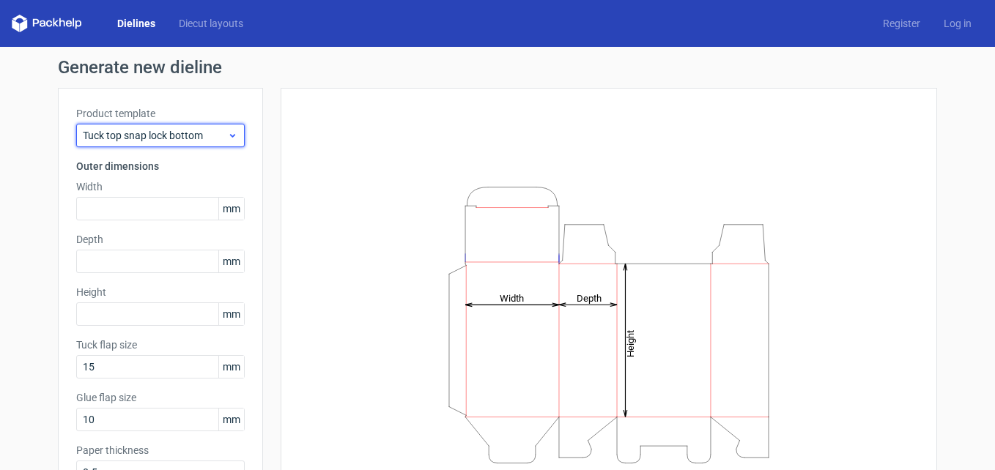
click at [229, 136] on icon at bounding box center [232, 136] width 11 height 12
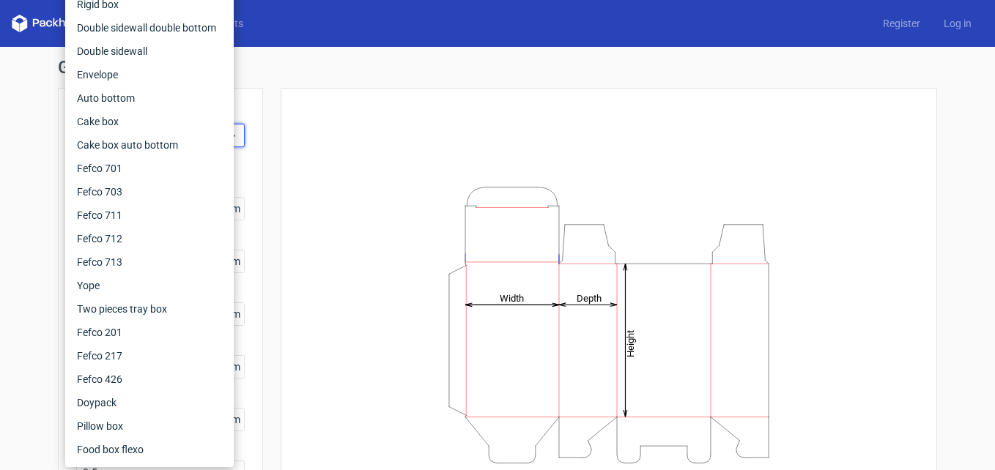
click at [284, 136] on div "Height Depth Width" at bounding box center [609, 325] width 657 height 474
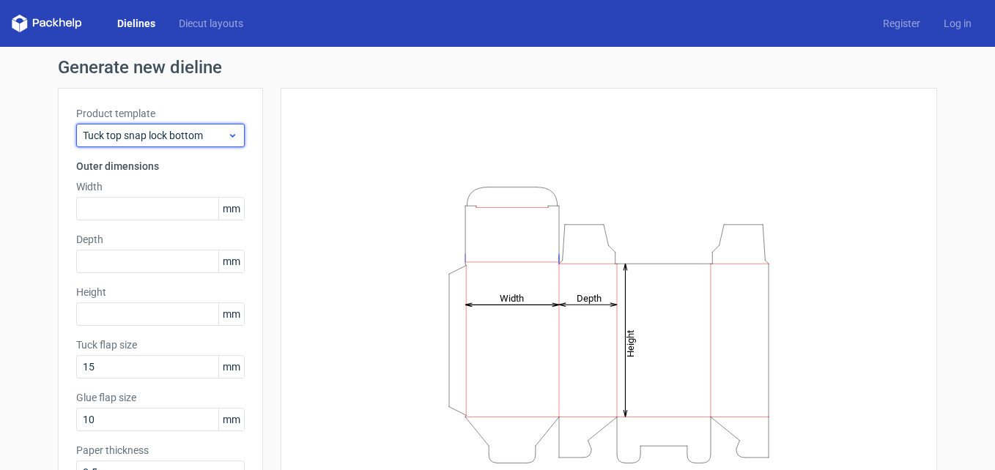
click at [229, 139] on icon at bounding box center [232, 136] width 11 height 12
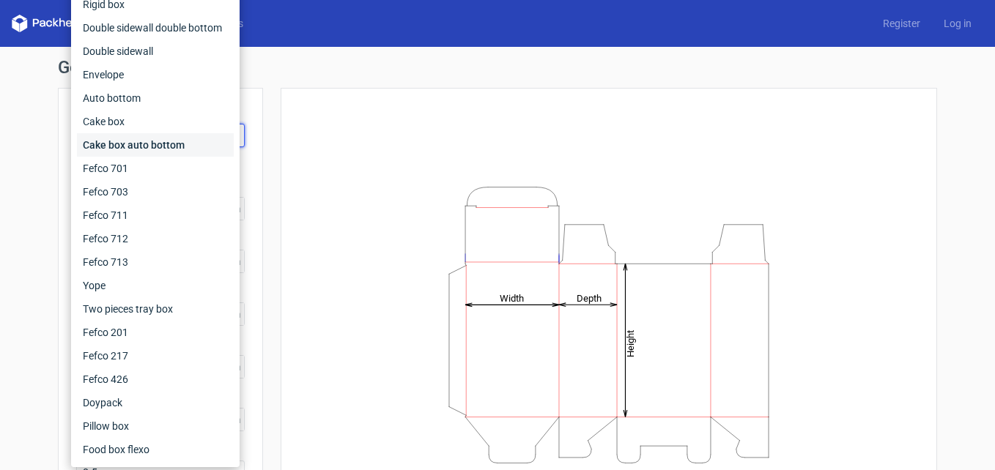
click at [155, 143] on div "Cake box auto bottom" at bounding box center [155, 144] width 157 height 23
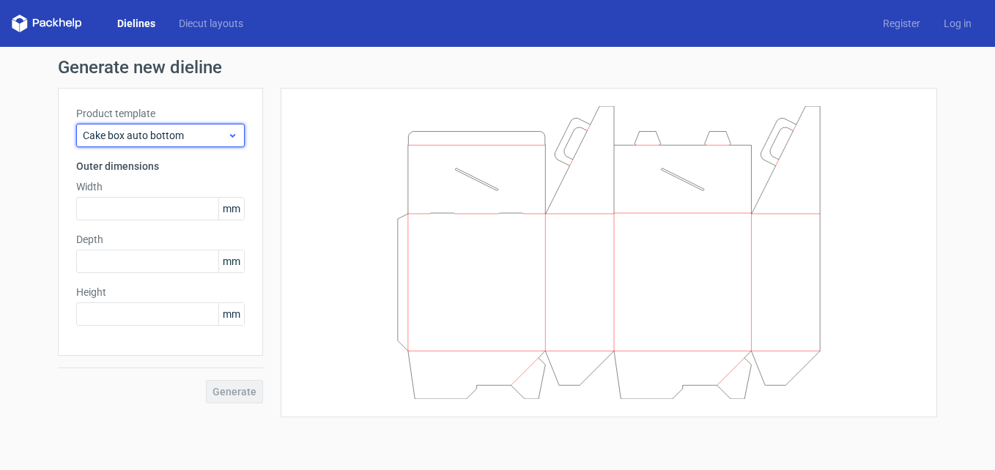
click at [171, 133] on span "Cake box auto bottom" at bounding box center [155, 135] width 144 height 15
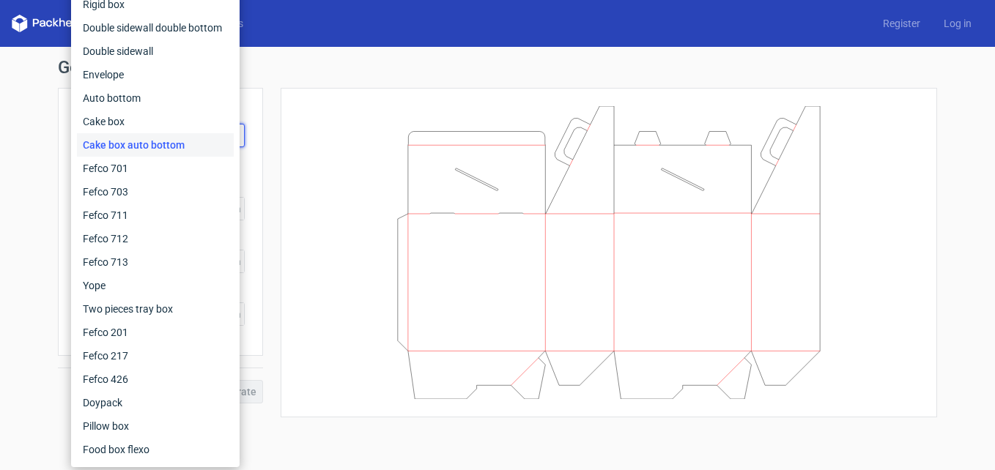
click at [316, 228] on div at bounding box center [609, 252] width 620 height 293
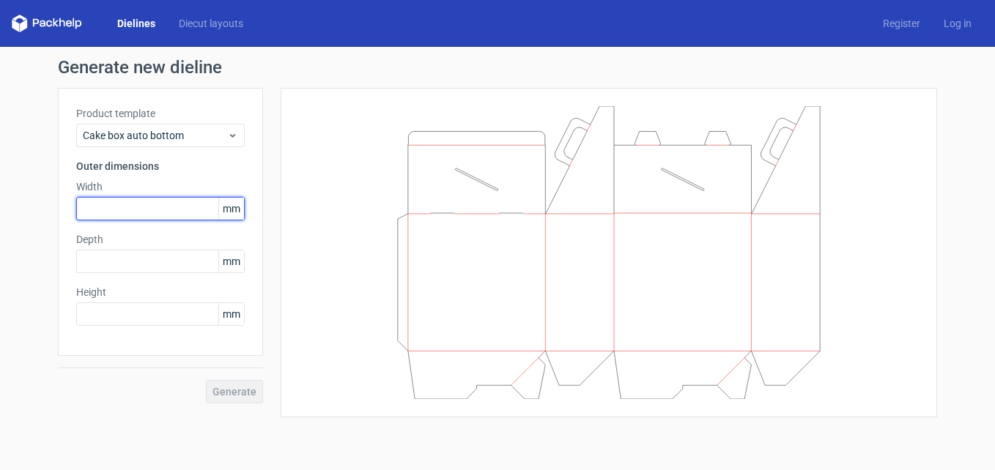
click at [184, 217] on input "text" at bounding box center [160, 208] width 169 height 23
type input "75"
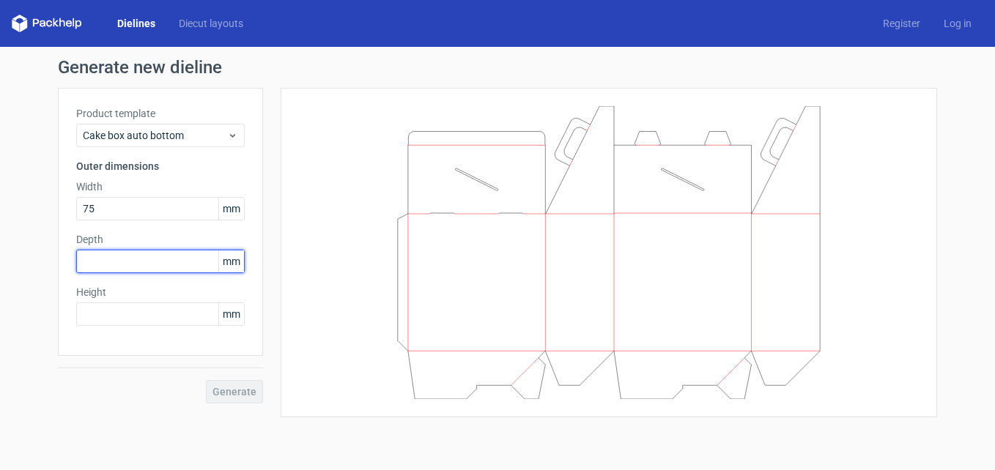
click at [185, 263] on input "text" at bounding box center [160, 261] width 169 height 23
type input "35"
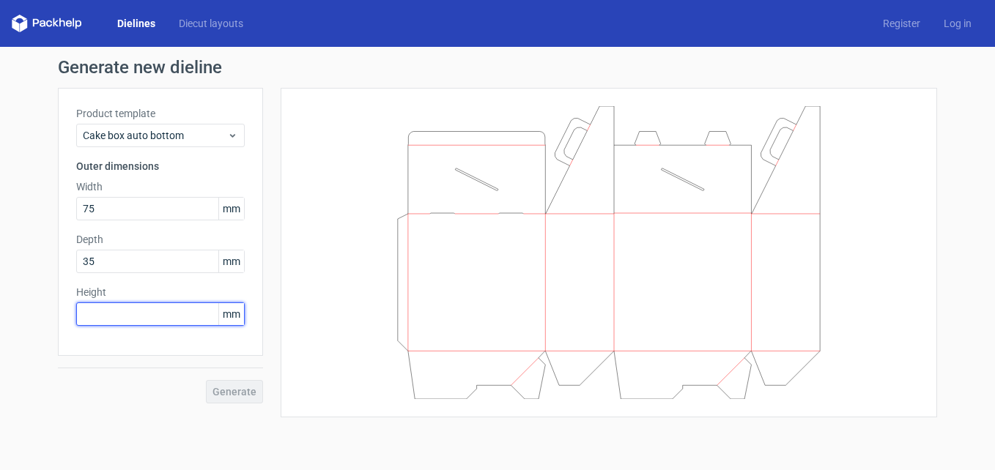
click at [183, 321] on input "text" at bounding box center [160, 314] width 169 height 23
type input "155"
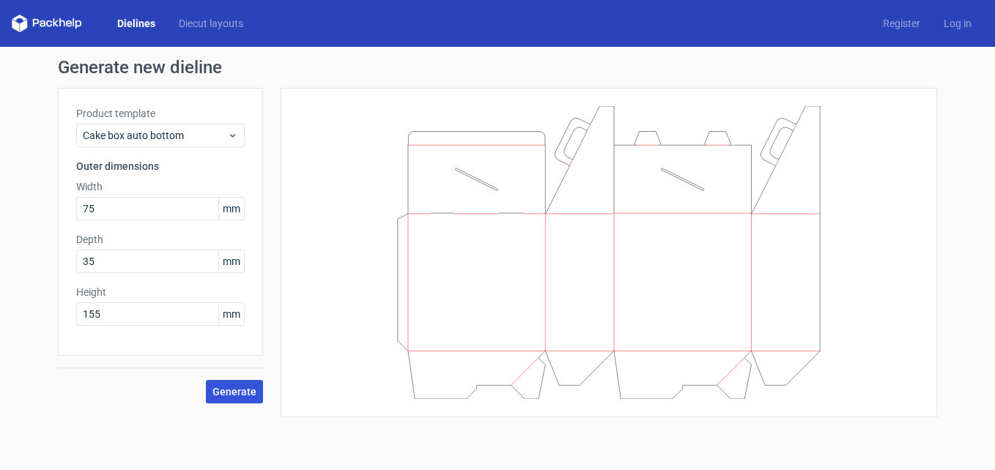
click at [253, 388] on span "Generate" at bounding box center [234, 392] width 44 height 10
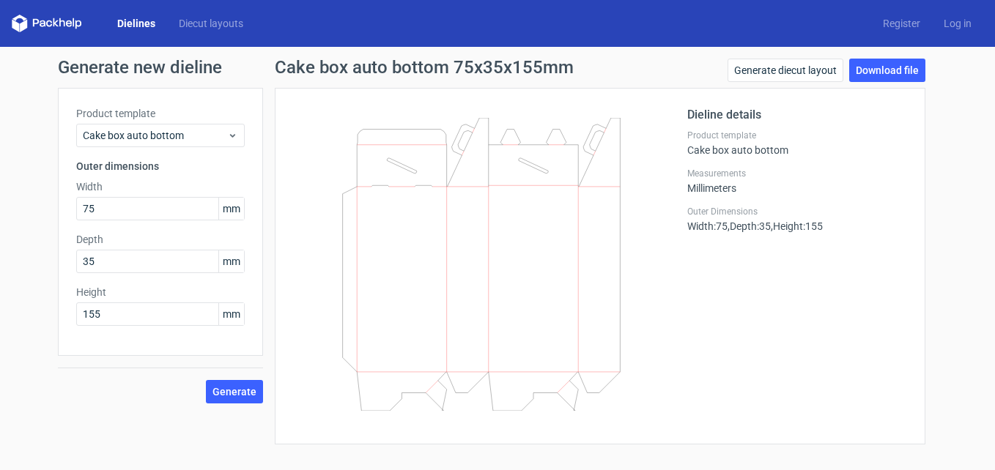
drag, startPoint x: 352, startPoint y: 352, endPoint x: 686, endPoint y: 285, distance: 340.9
click at [686, 285] on div at bounding box center [490, 266] width 394 height 320
click at [882, 75] on link "Download file" at bounding box center [887, 70] width 76 height 23
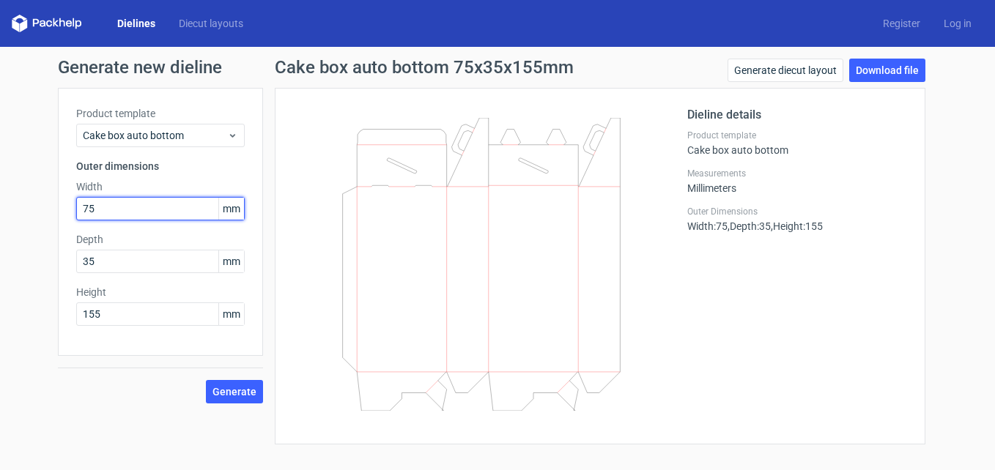
drag, startPoint x: 136, startPoint y: 212, endPoint x: 51, endPoint y: 210, distance: 84.3
click at [51, 210] on div "Generate new dieline Product template Cake box auto bottom Outer dimensions Wid…" at bounding box center [497, 252] width 995 height 410
type input "113"
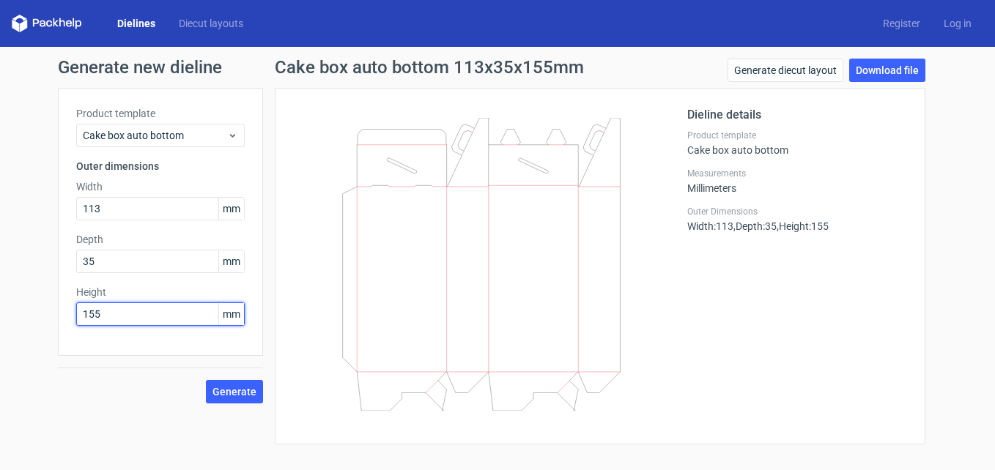
drag, startPoint x: 139, startPoint y: 312, endPoint x: 78, endPoint y: 314, distance: 61.6
click at [78, 314] on input "155" at bounding box center [160, 314] width 169 height 23
type input "170"
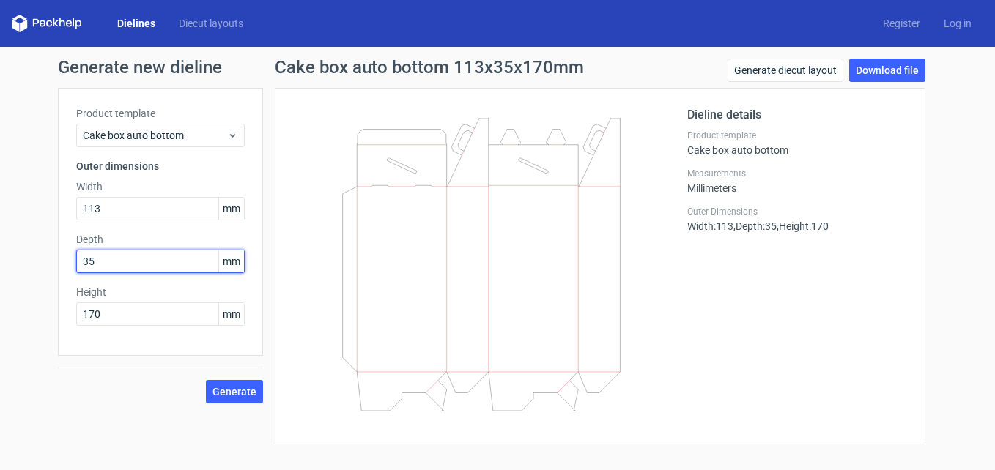
click at [142, 259] on input "35" at bounding box center [160, 261] width 169 height 23
type input "38"
click at [221, 380] on button "Generate" at bounding box center [234, 391] width 57 height 23
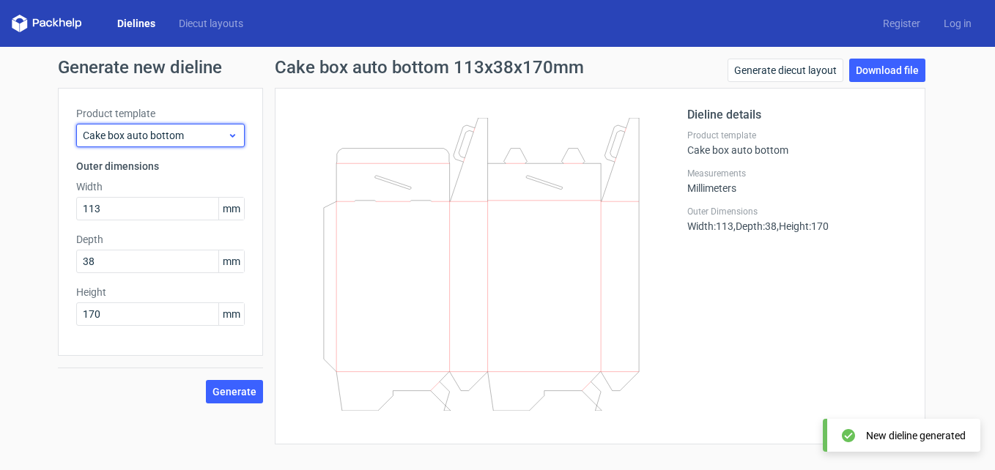
click at [235, 131] on icon at bounding box center [232, 136] width 11 height 12
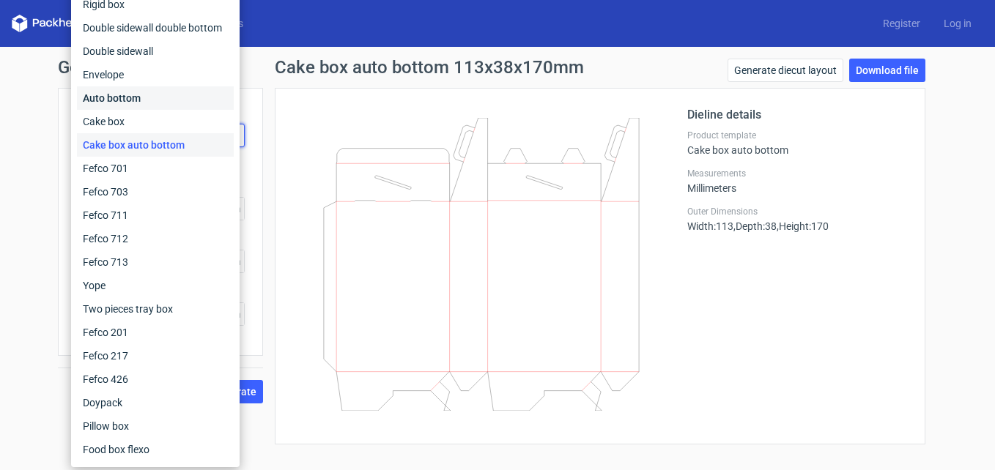
click at [151, 99] on div "Auto bottom" at bounding box center [155, 97] width 157 height 23
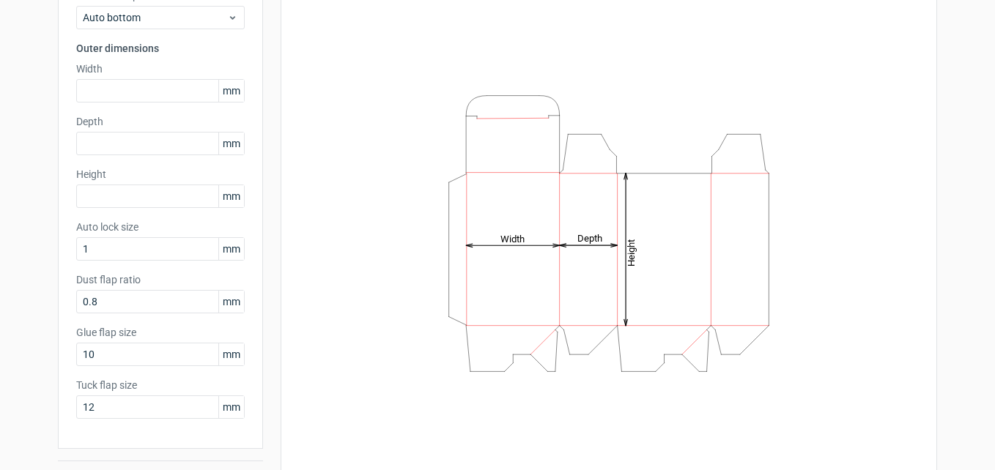
scroll to position [83, 0]
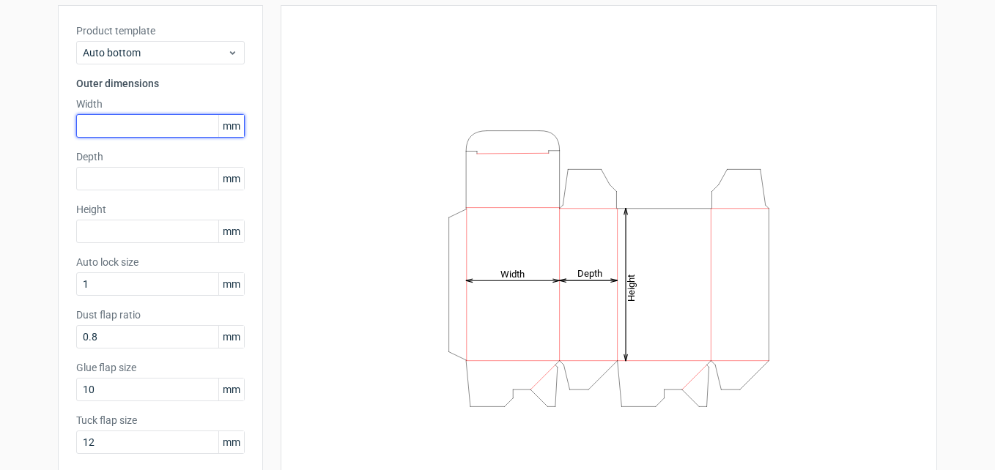
click at [100, 118] on input "text" at bounding box center [160, 125] width 169 height 23
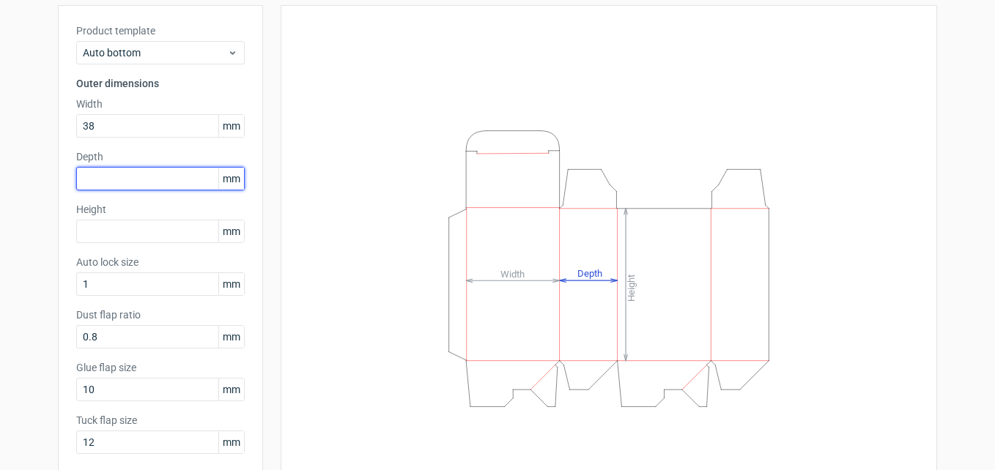
click at [128, 182] on input "text" at bounding box center [160, 178] width 169 height 23
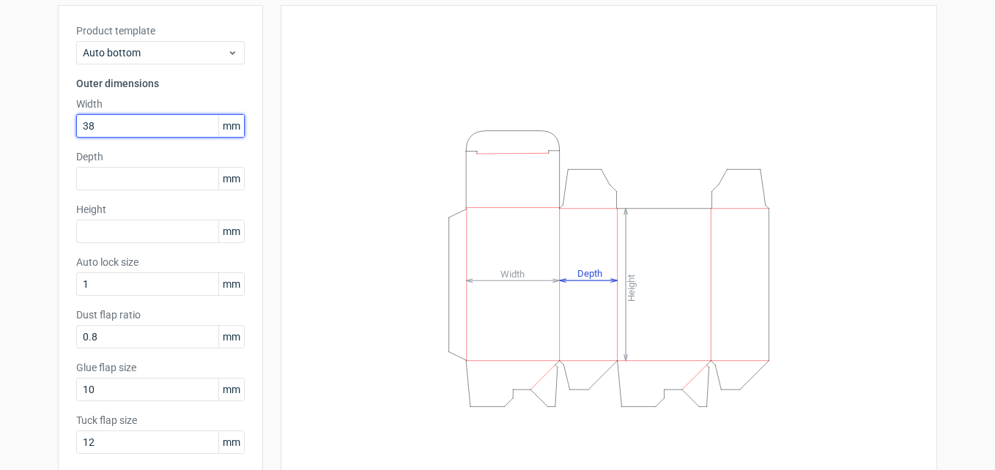
click at [103, 123] on input "38" at bounding box center [160, 125] width 169 height 23
type input "113"
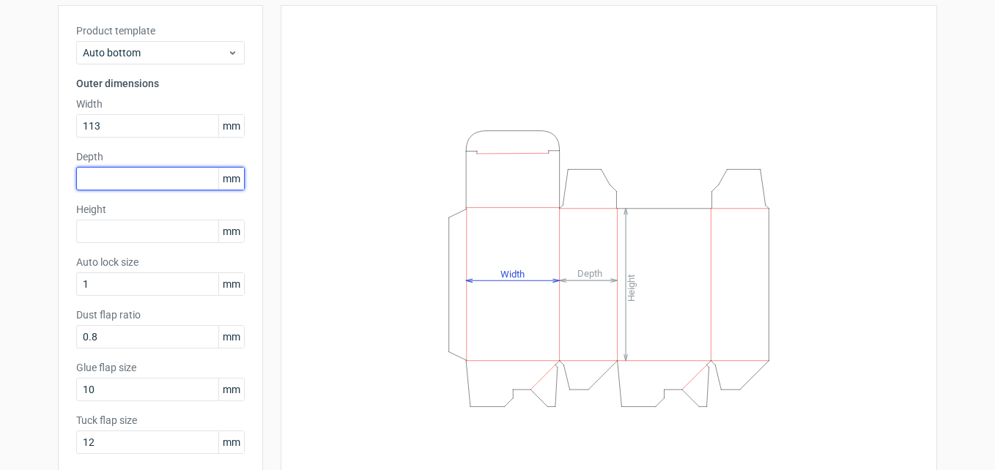
click at [123, 172] on input "text" at bounding box center [160, 178] width 169 height 23
type input "38"
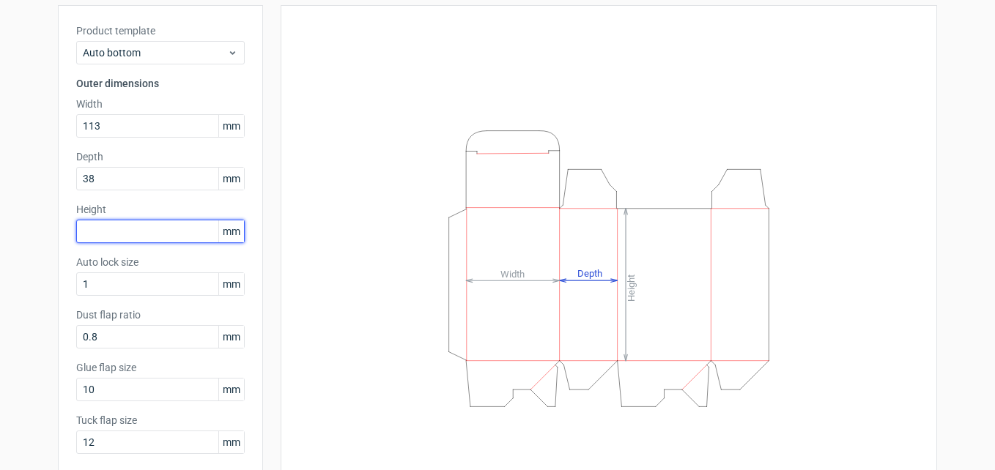
click at [124, 227] on input "text" at bounding box center [160, 231] width 169 height 23
type input "170"
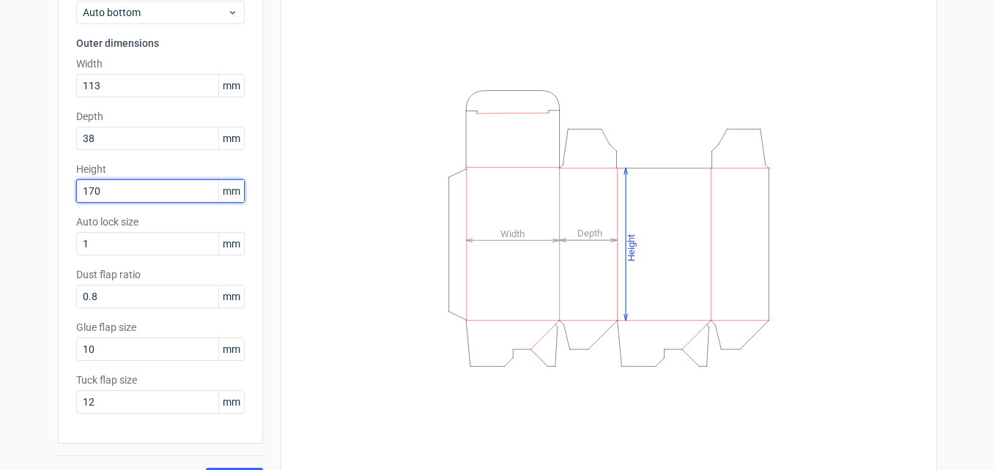
scroll to position [156, 0]
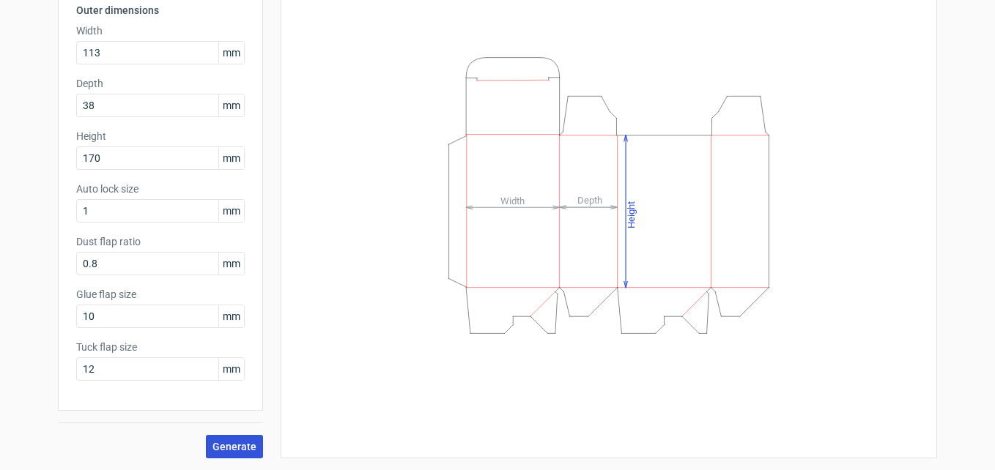
click at [240, 442] on span "Generate" at bounding box center [234, 447] width 44 height 10
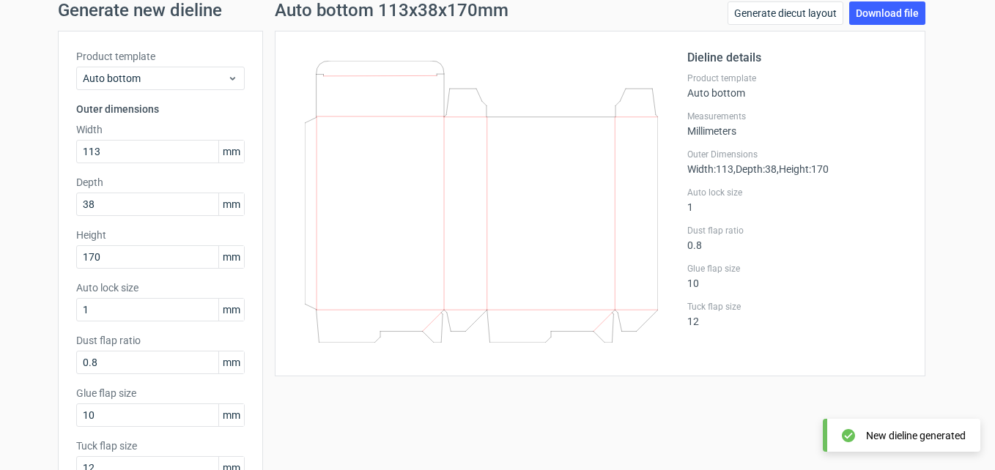
scroll to position [83, 0]
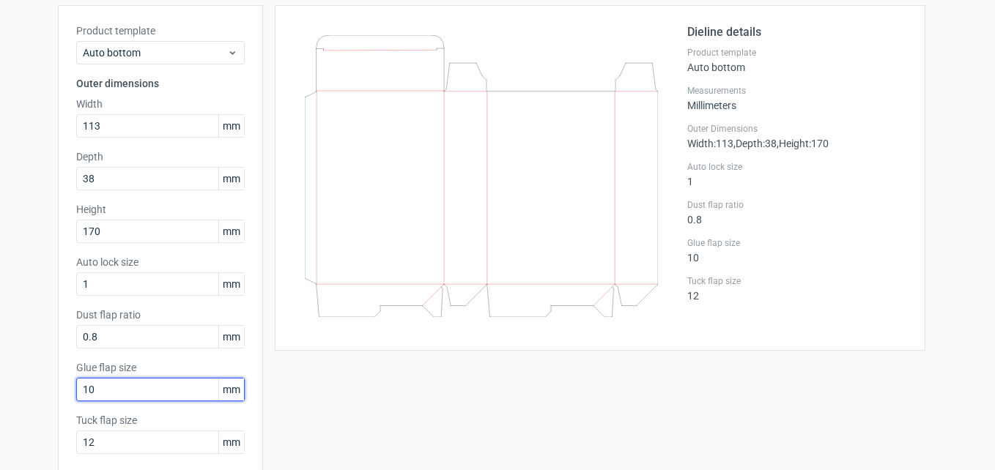
drag, startPoint x: 137, startPoint y: 399, endPoint x: 74, endPoint y: 398, distance: 63.0
click at [76, 398] on input "10" at bounding box center [160, 389] width 169 height 23
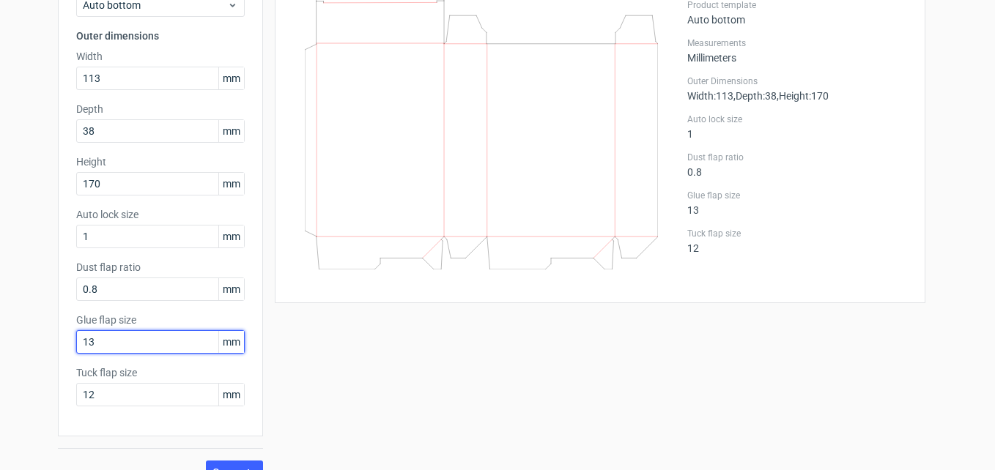
scroll to position [156, 0]
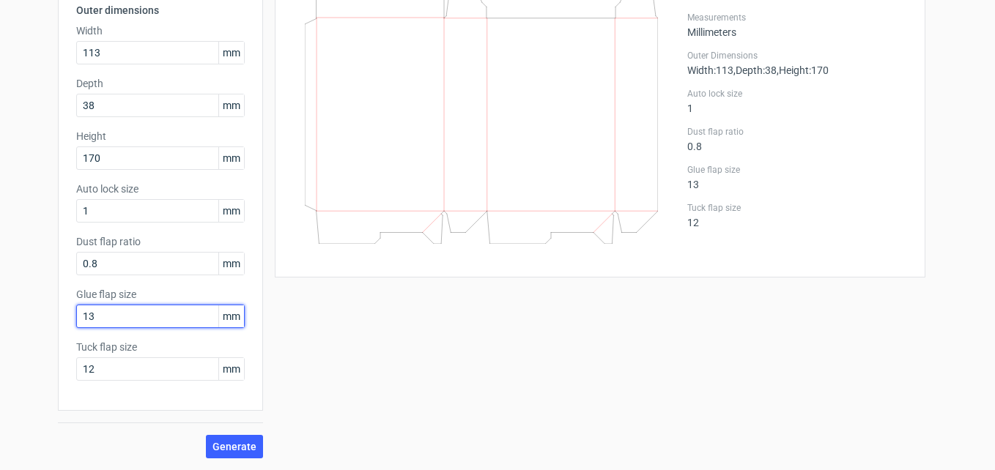
drag, startPoint x: 138, startPoint y: 323, endPoint x: 97, endPoint y: 325, distance: 41.8
click at [97, 325] on input "13" at bounding box center [160, 316] width 169 height 23
type input "15"
click at [223, 448] on span "Generate" at bounding box center [234, 447] width 44 height 10
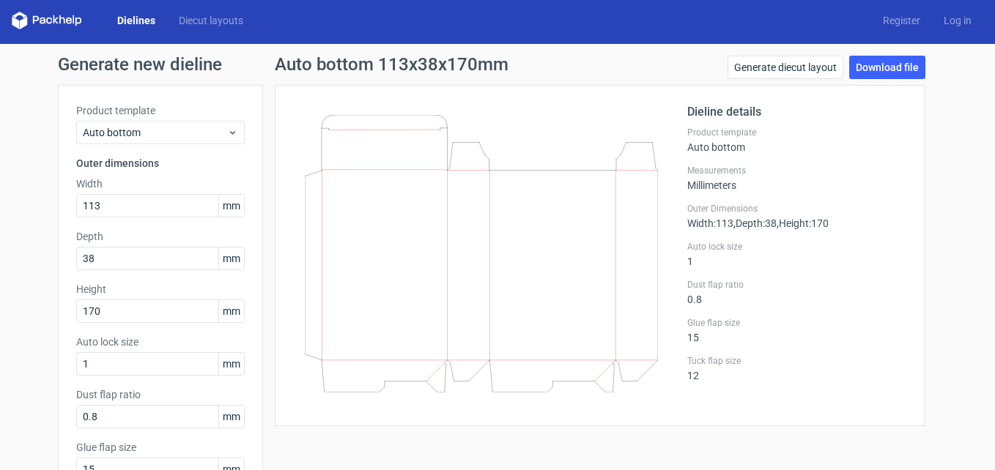
scroll to position [0, 0]
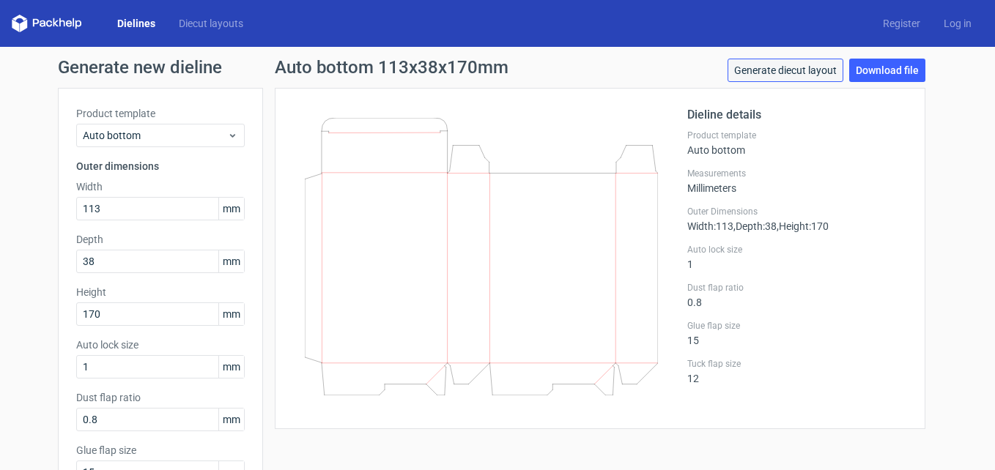
click at [811, 66] on link "Generate diecut layout" at bounding box center [786, 70] width 116 height 23
click at [884, 73] on link "Download file" at bounding box center [887, 70] width 76 height 23
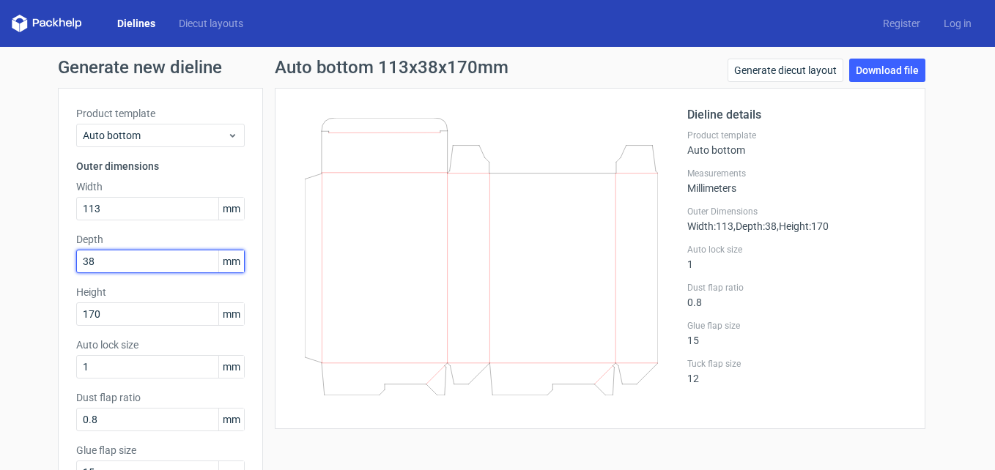
click at [106, 261] on input "38" at bounding box center [160, 261] width 169 height 23
type input "35"
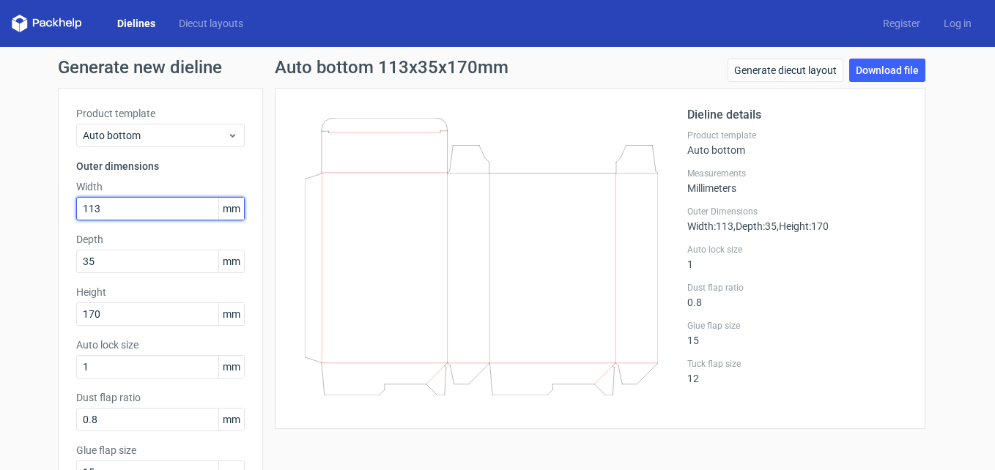
drag, startPoint x: 103, startPoint y: 210, endPoint x: 51, endPoint y: 210, distance: 51.3
click at [51, 210] on div "Generate new dieline Product template Auto bottom Outer dimensions Width 113 mm…" at bounding box center [497, 337] width 995 height 580
type input "75"
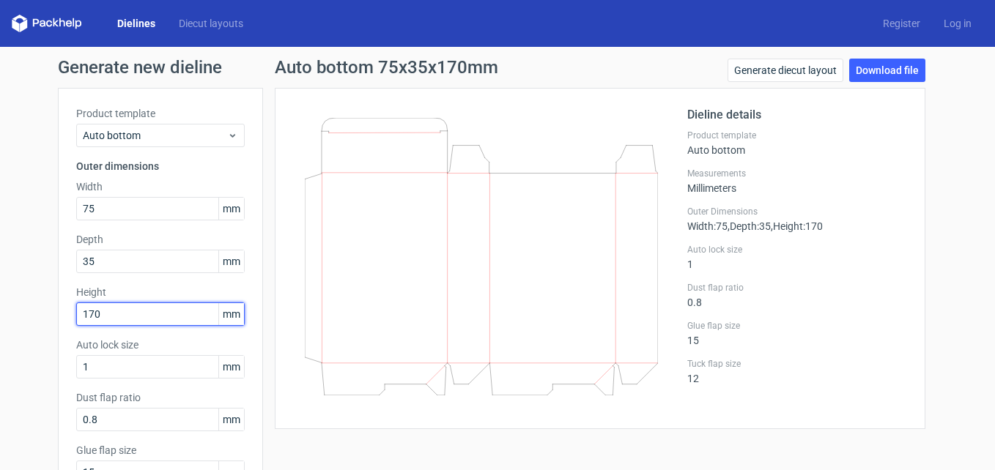
drag, startPoint x: 99, startPoint y: 314, endPoint x: 72, endPoint y: 316, distance: 27.2
click at [76, 316] on input "170" at bounding box center [160, 314] width 169 height 23
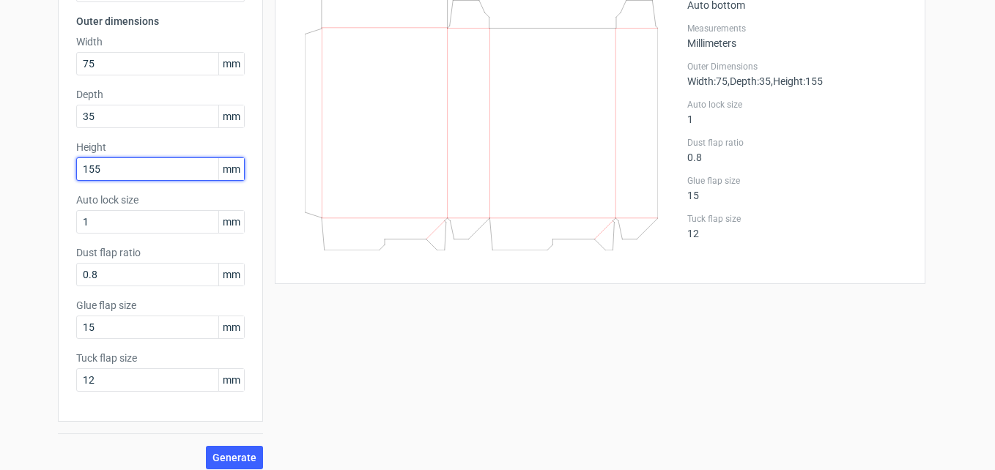
scroll to position [156, 0]
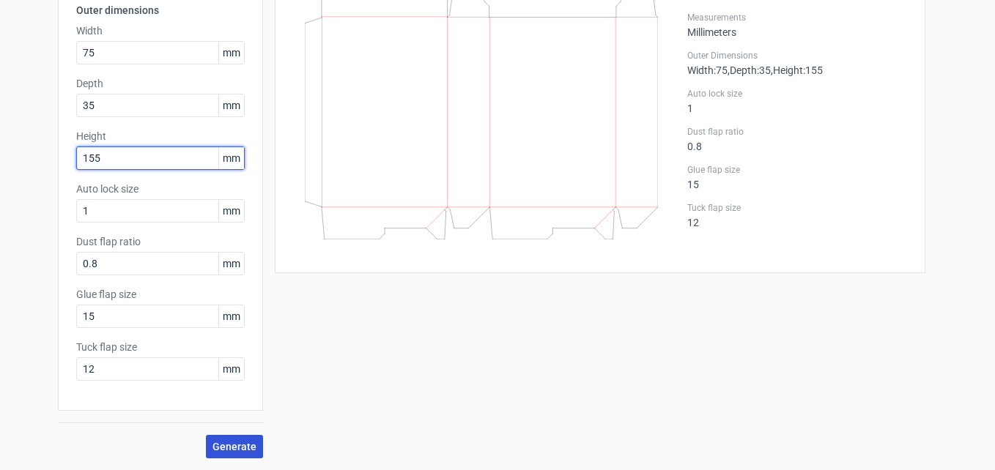
type input "155"
click at [215, 443] on span "Generate" at bounding box center [234, 447] width 44 height 10
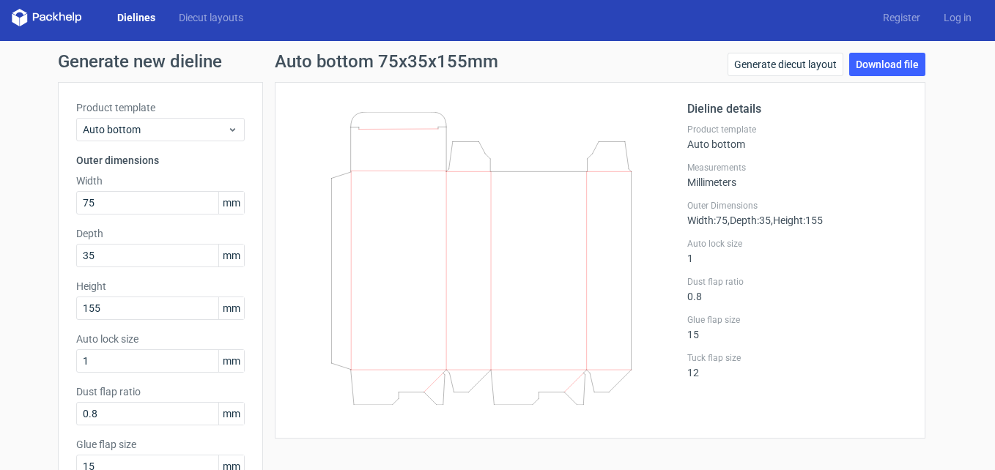
scroll to position [0, 0]
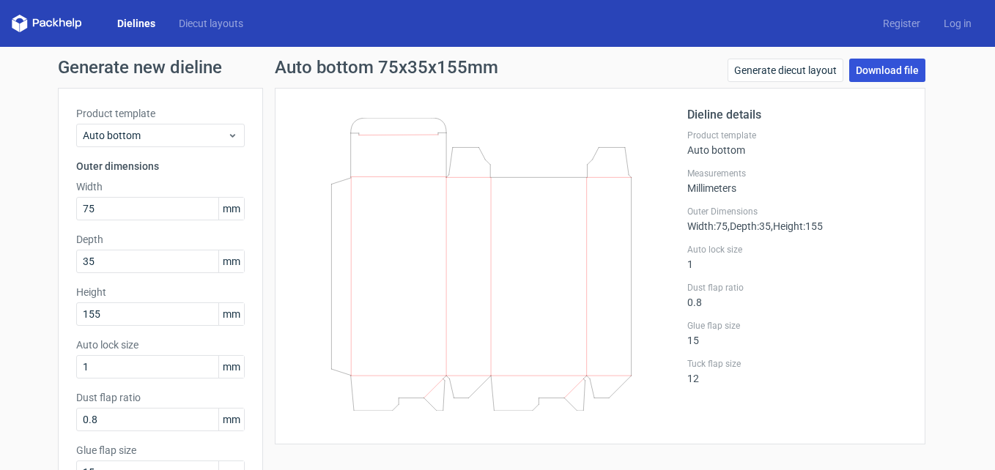
click at [878, 70] on link "Download file" at bounding box center [887, 70] width 76 height 23
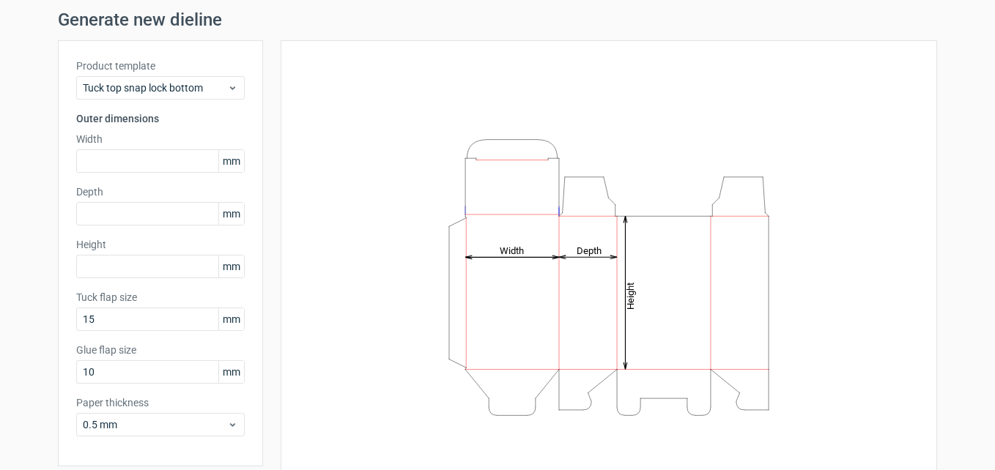
scroll to position [73, 0]
